Goal: Find contact information

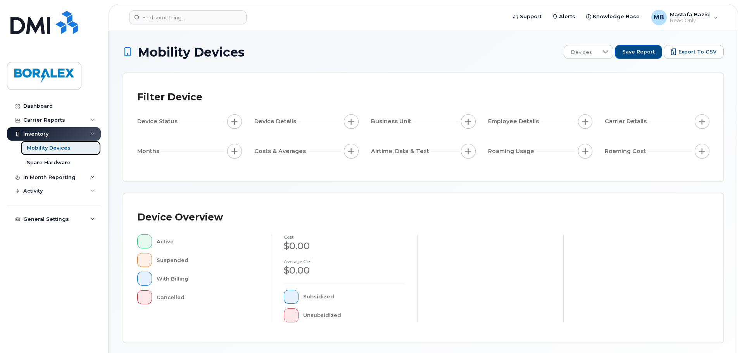
click at [54, 150] on div "Mobility Devices" at bounding box center [49, 148] width 44 height 7
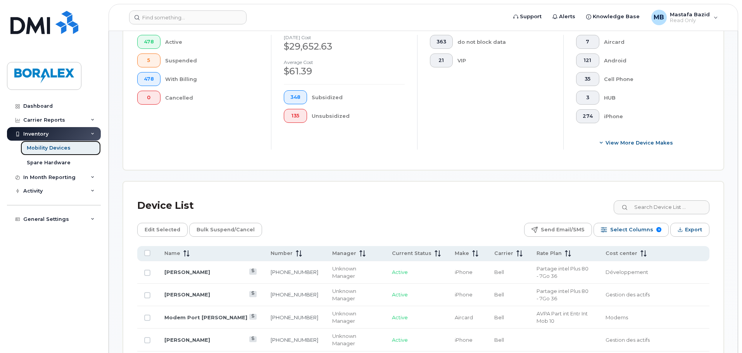
scroll to position [272, 0]
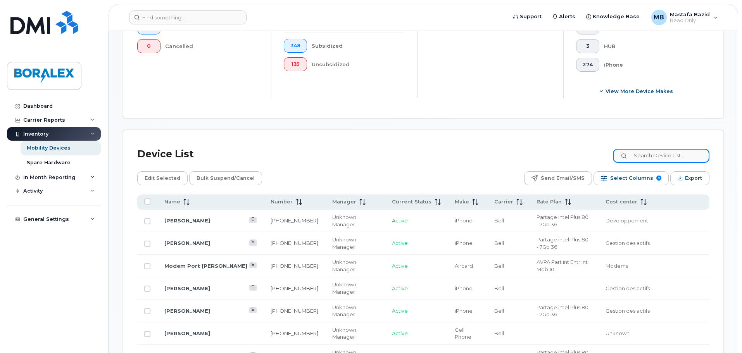
click at [648, 152] on input at bounding box center [661, 156] width 97 height 14
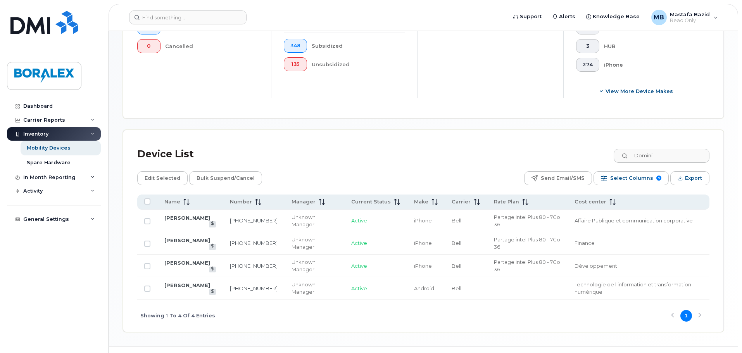
click at [180, 256] on td "[PERSON_NAME]" at bounding box center [190, 266] width 66 height 22
click at [179, 260] on link "[PERSON_NAME]" at bounding box center [187, 263] width 46 height 6
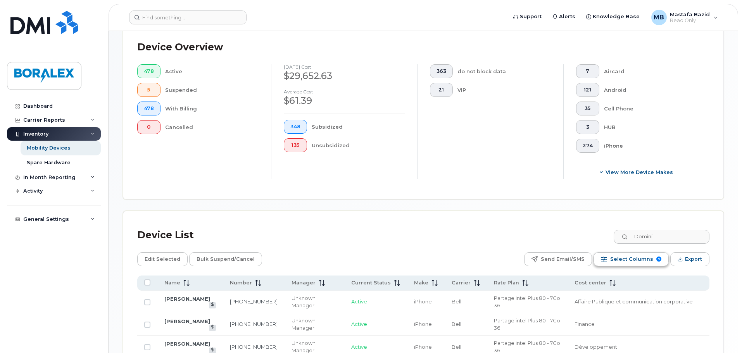
scroll to position [233, 0]
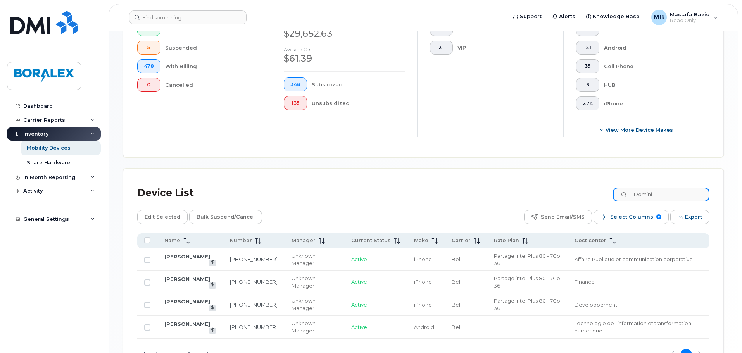
click at [640, 188] on input "Domini" at bounding box center [661, 195] width 97 height 14
drag, startPoint x: 671, startPoint y: 185, endPoint x: 586, endPoint y: 182, distance: 84.6
click at [586, 183] on div "Device List Domini" at bounding box center [423, 193] width 573 height 20
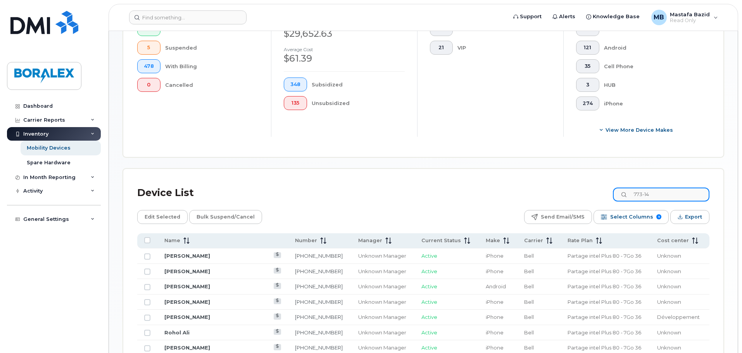
scroll to position [208, 0]
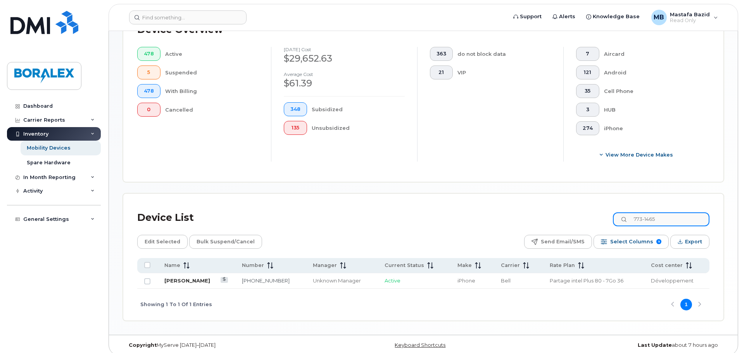
type input "773-1465"
click at [188, 278] on link "[PERSON_NAME]" at bounding box center [187, 281] width 46 height 6
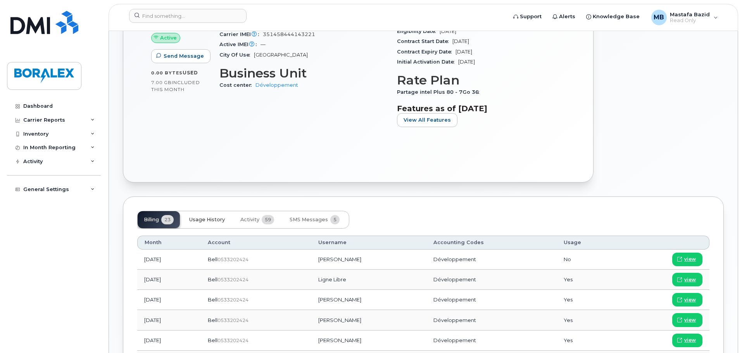
scroll to position [310, 0]
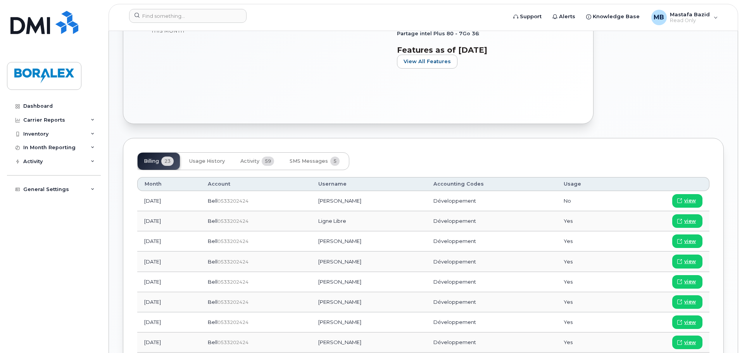
drag, startPoint x: 194, startPoint y: 266, endPoint x: 206, endPoint y: 260, distance: 13.5
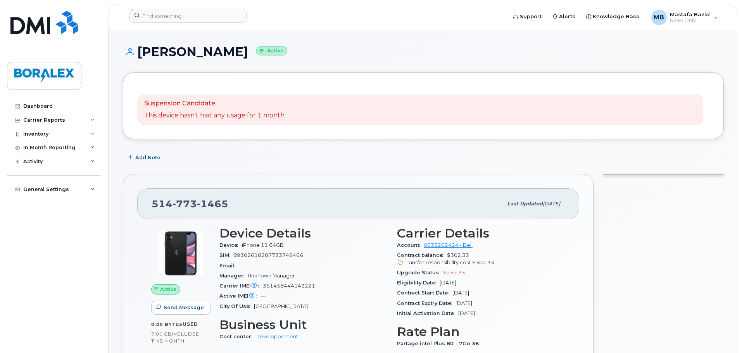
drag, startPoint x: 144, startPoint y: 50, endPoint x: 248, endPoint y: 57, distance: 104.2
click at [248, 57] on h1 "Dominique Matte Active" at bounding box center [423, 52] width 601 height 14
copy h1 "[PERSON_NAME]"
drag, startPoint x: 254, startPoint y: 203, endPoint x: 144, endPoint y: 202, distance: 110.5
click at [144, 202] on div "514 773 1465 Last updated Aug 13, 2025" at bounding box center [358, 204] width 442 height 31
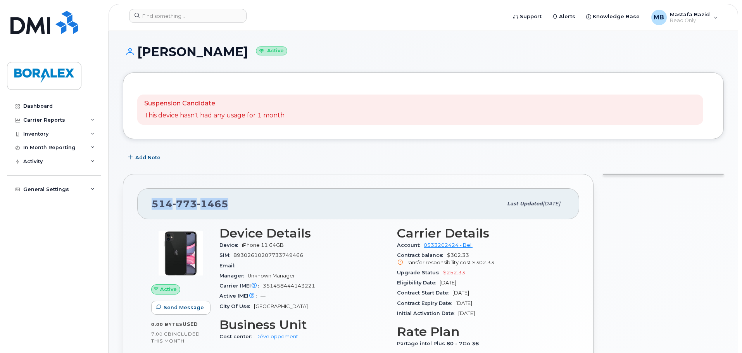
copy span "514 773 1465"
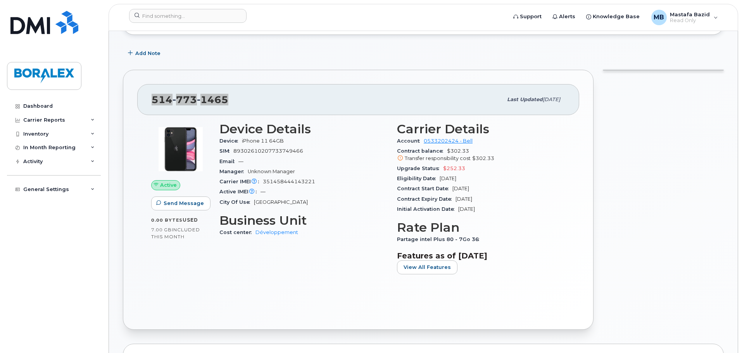
scroll to position [116, 0]
